Goal: Book appointment/travel/reservation

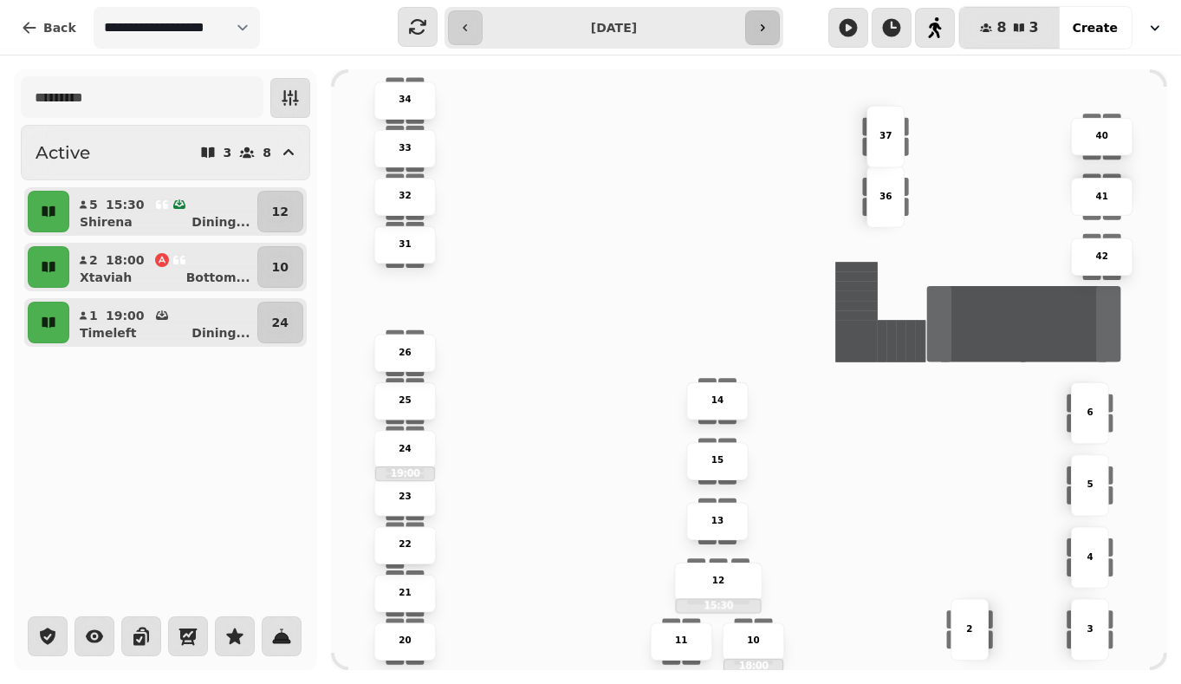
click at [759, 33] on icon "button" at bounding box center [763, 28] width 14 height 14
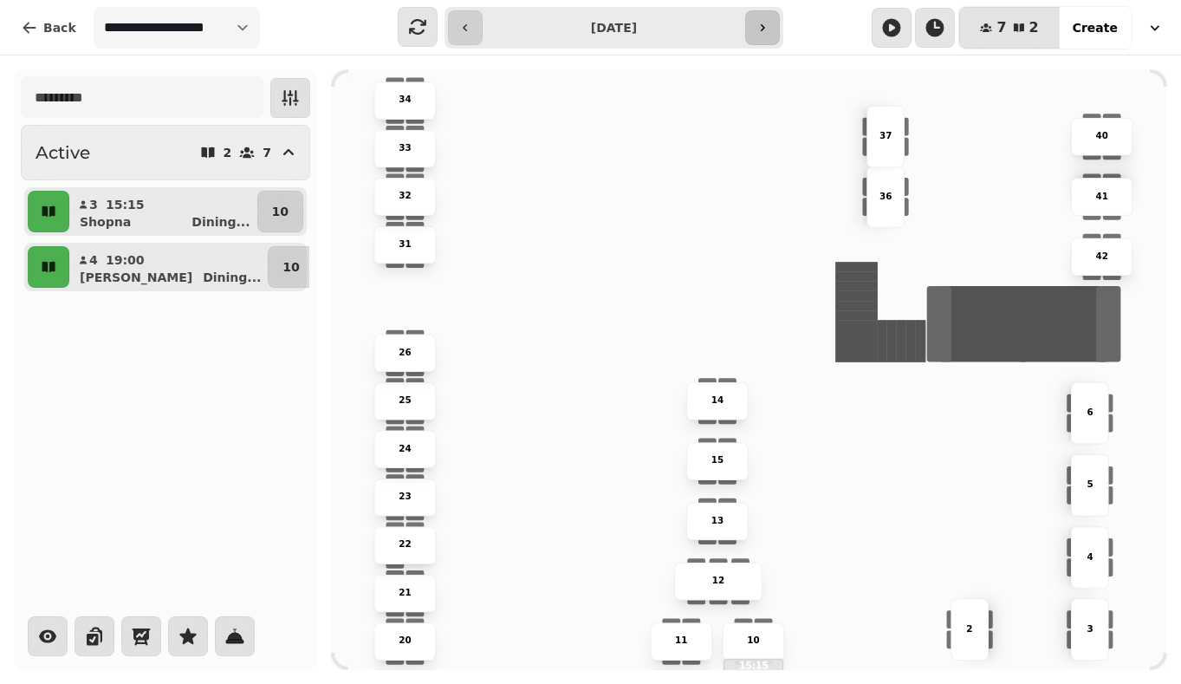
click at [759, 33] on icon "button" at bounding box center [763, 28] width 14 height 14
type input "**********"
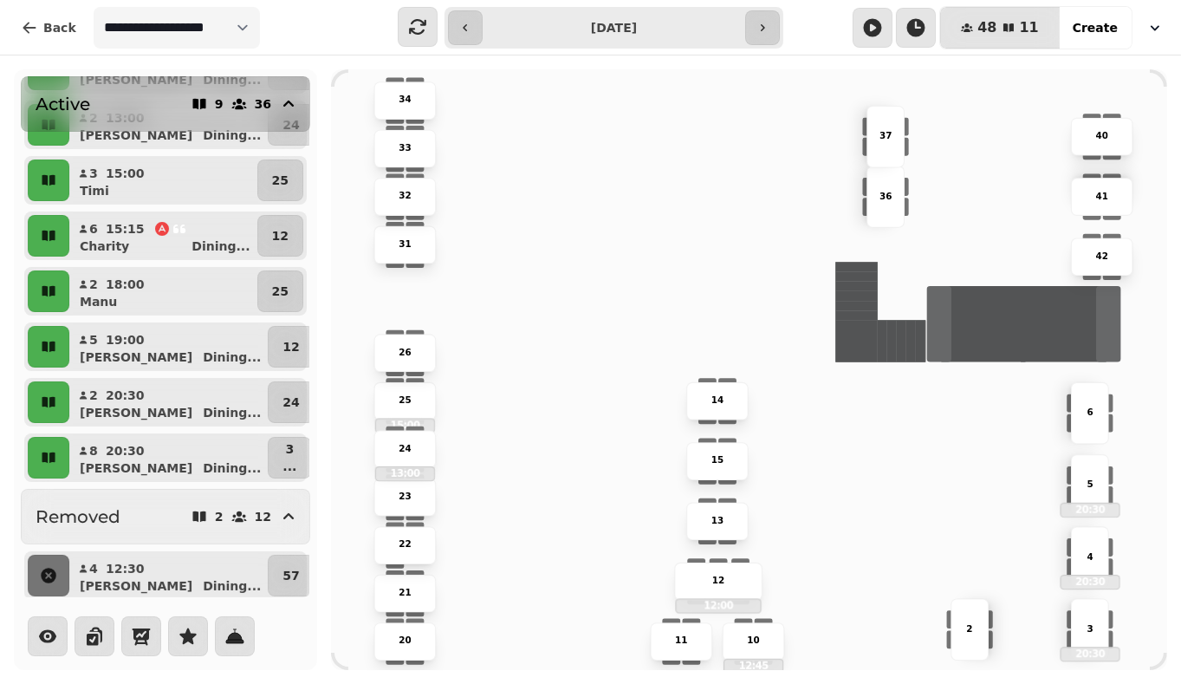
scroll to position [205, 0]
